Goal: Information Seeking & Learning: Compare options

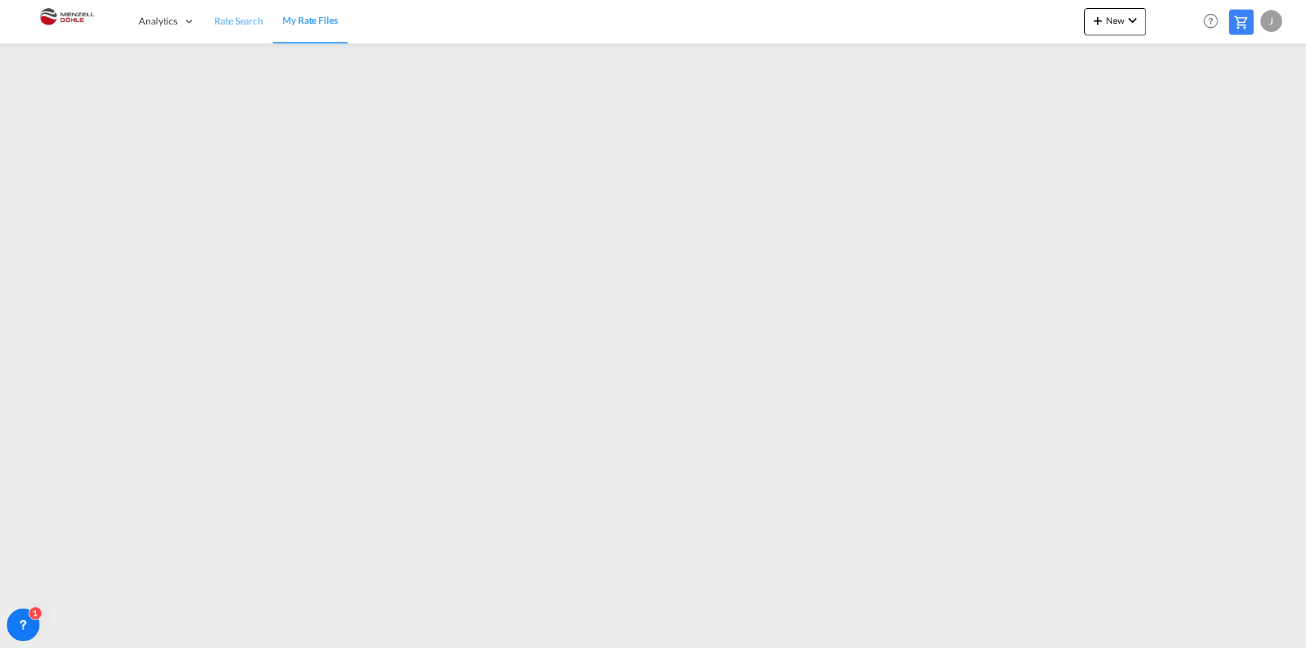
click at [226, 35] on link "Rate Search" at bounding box center [239, 21] width 68 height 44
click at [233, 28] on link "Rate Search" at bounding box center [239, 21] width 69 height 44
click at [243, 22] on span "Rate Search" at bounding box center [239, 20] width 50 height 12
